Goal: Information Seeking & Learning: Learn about a topic

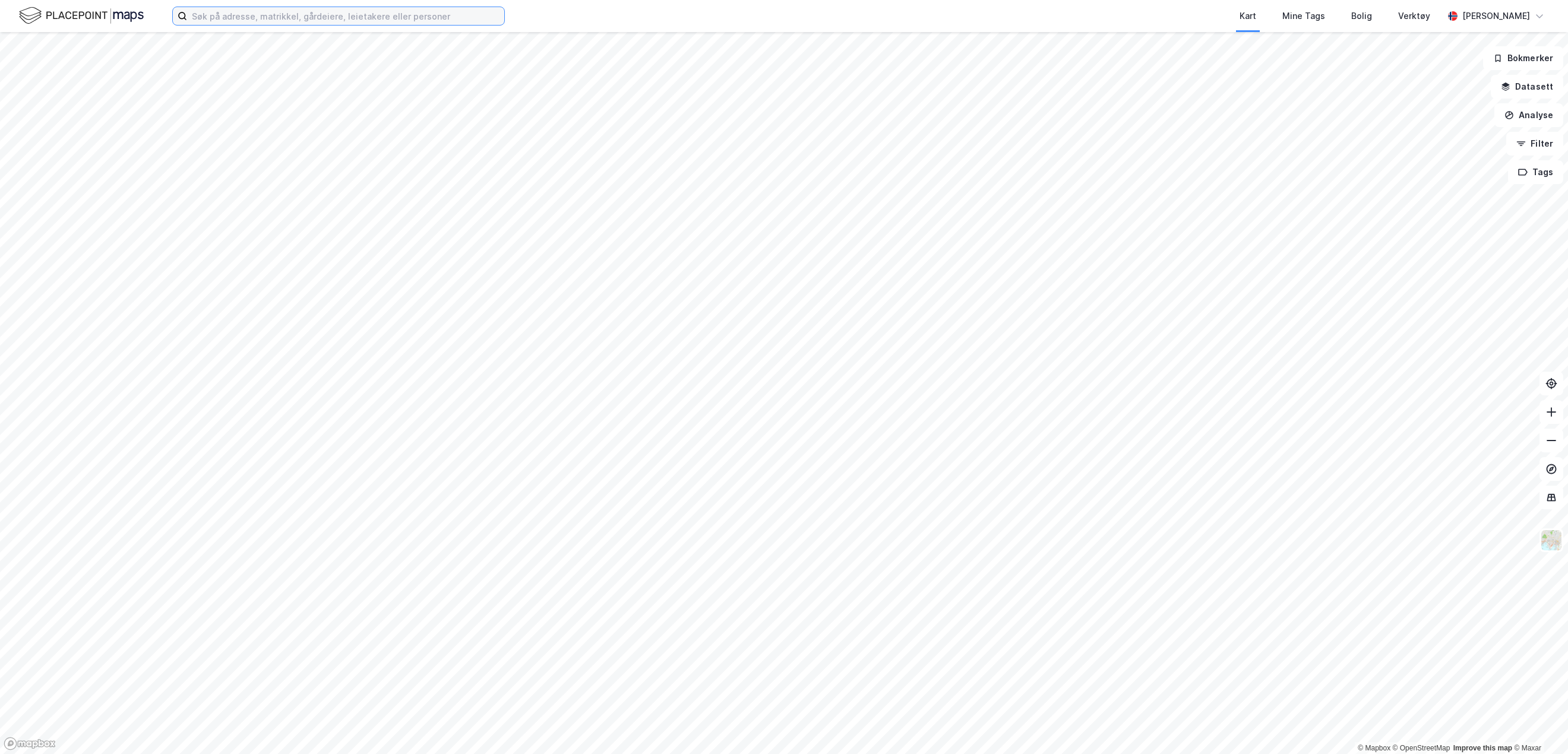
click at [293, 19] on input at bounding box center [345, 16] width 317 height 18
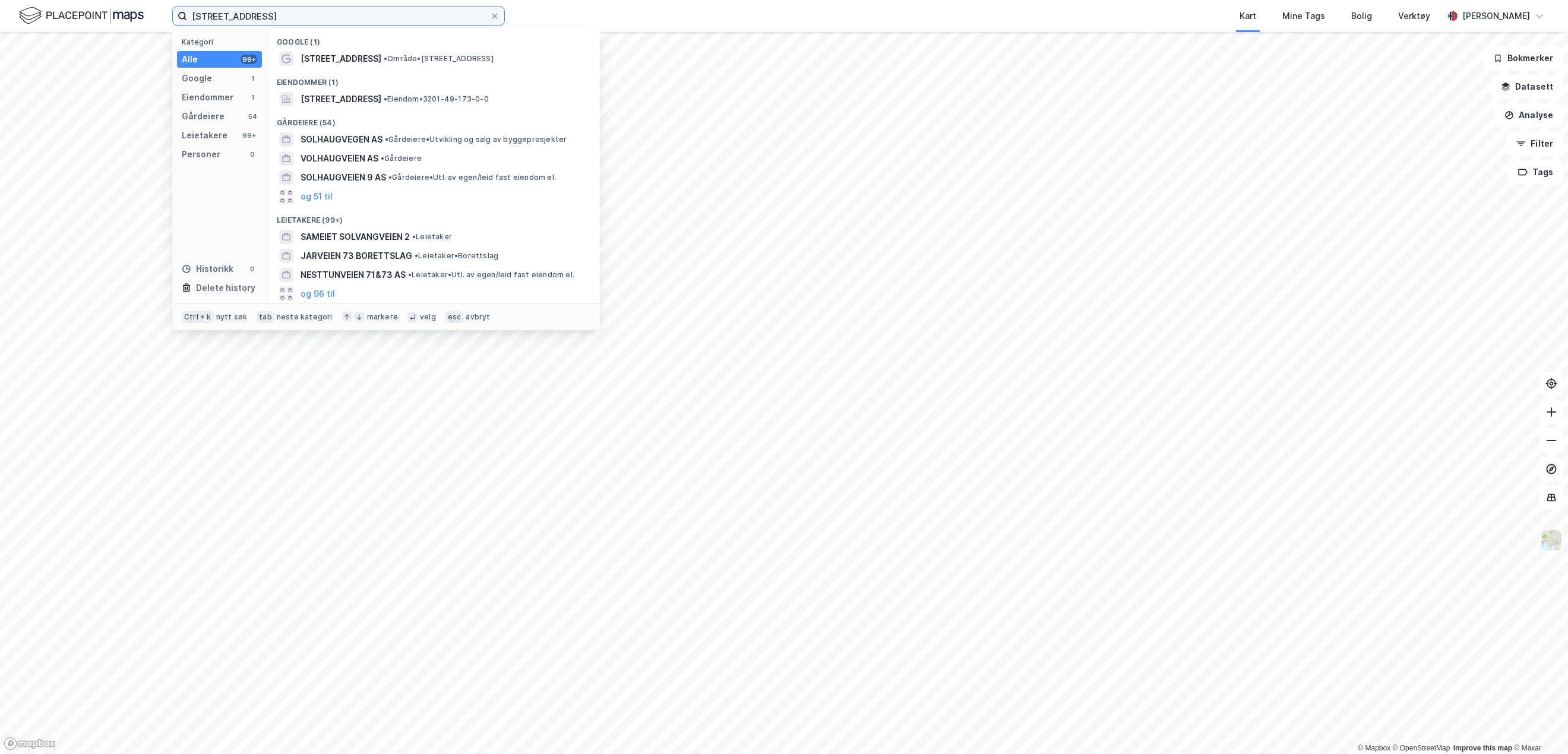
type input "[STREET_ADDRESS]"
click at [381, 94] on span "[STREET_ADDRESS]" at bounding box center [341, 99] width 81 height 14
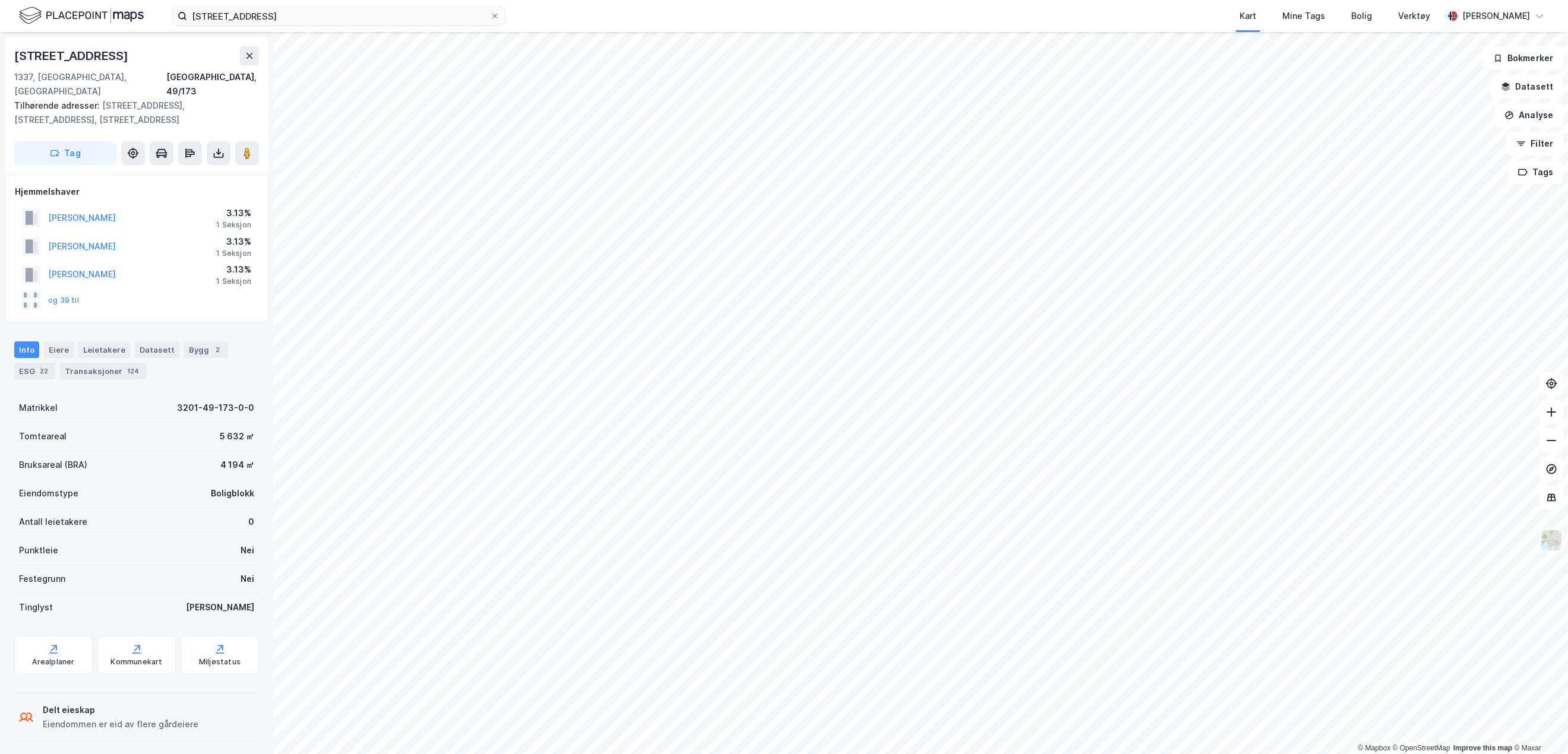
click at [63, 341] on div "Eiere" at bounding box center [58, 349] width 30 height 16
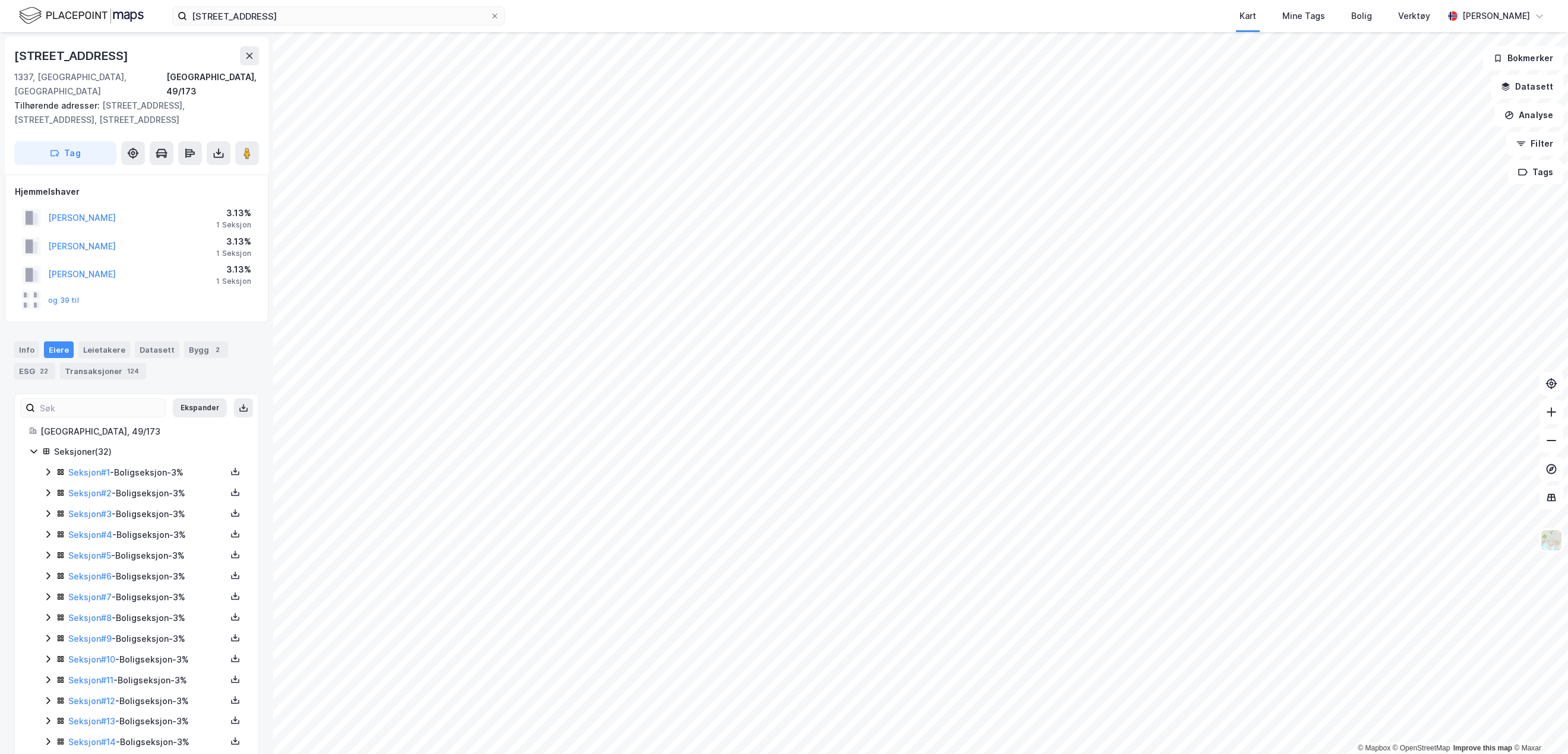
click at [93, 363] on div "Transaksjoner 124" at bounding box center [103, 371] width 86 height 16
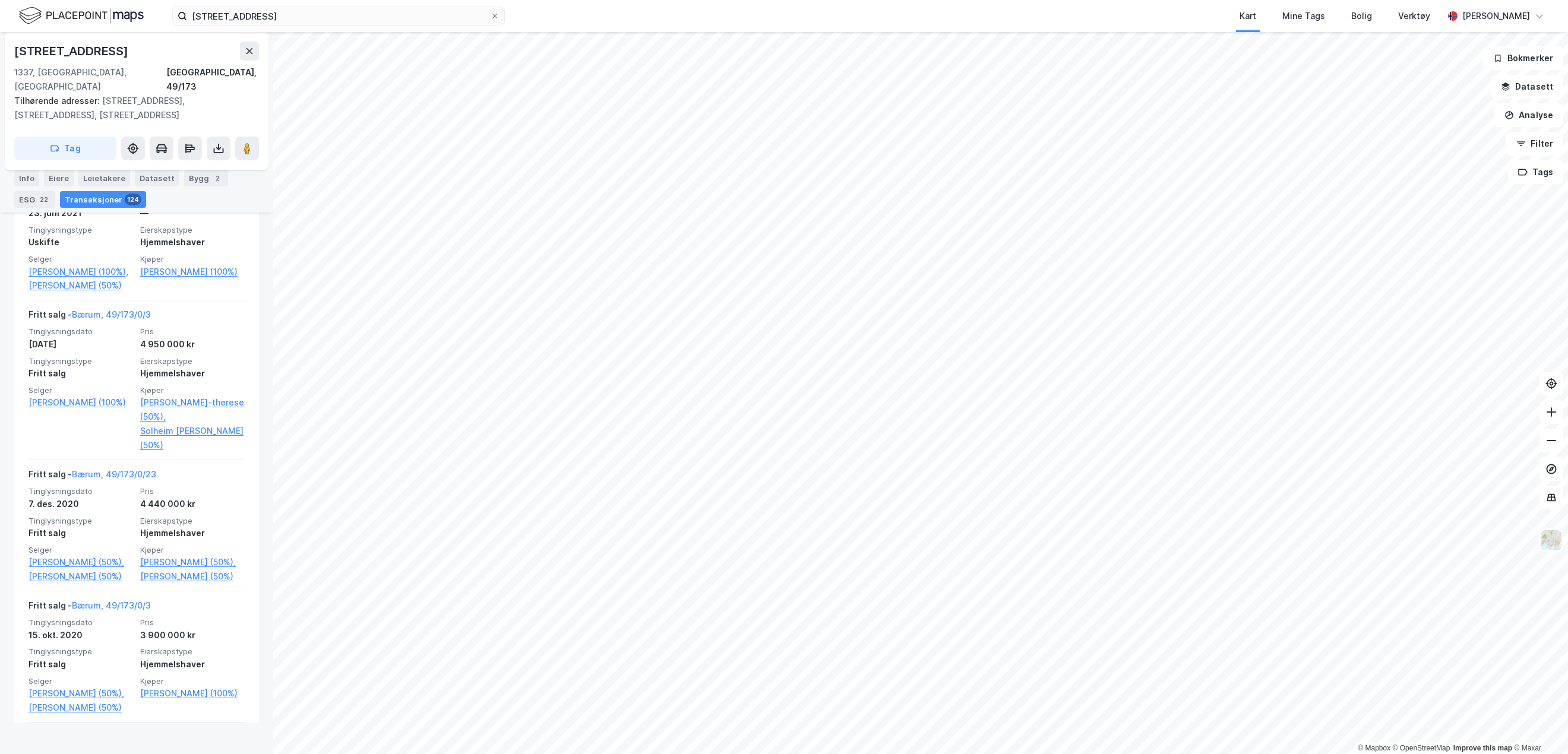
scroll to position [2138, 0]
